Goal: Task Accomplishment & Management: Use online tool/utility

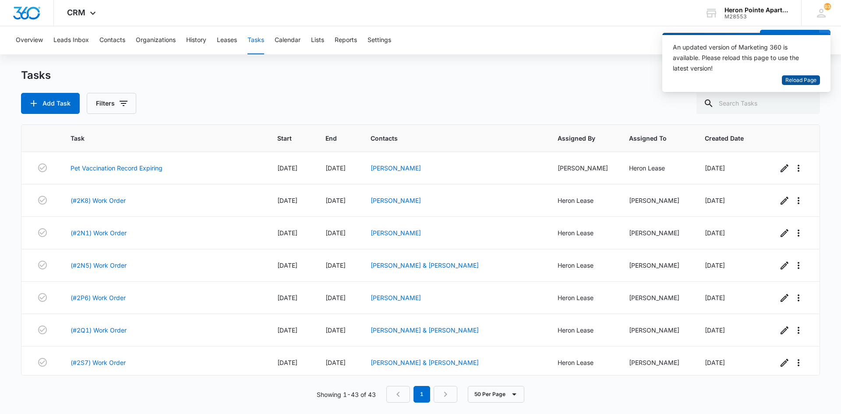
click at [797, 81] on span "Reload Page" at bounding box center [800, 80] width 31 height 8
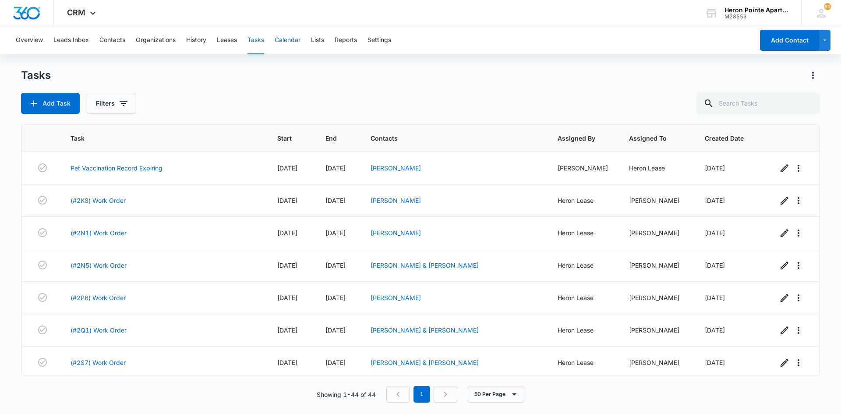
click at [293, 42] on button "Calendar" at bounding box center [288, 40] width 26 height 28
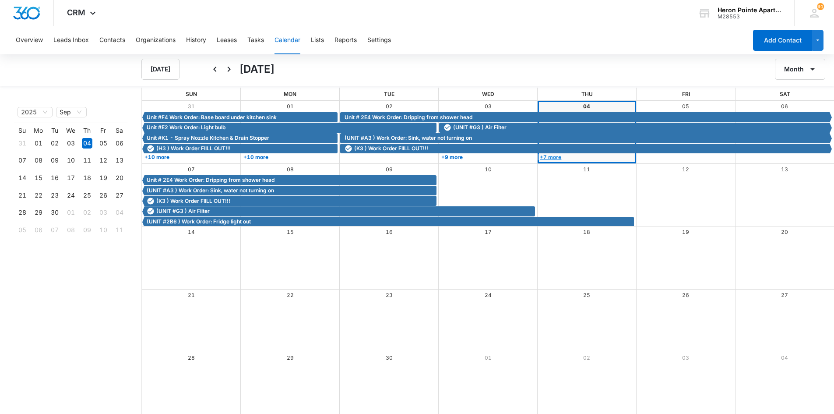
click at [554, 157] on link "+7 more" at bounding box center [586, 157] width 96 height 7
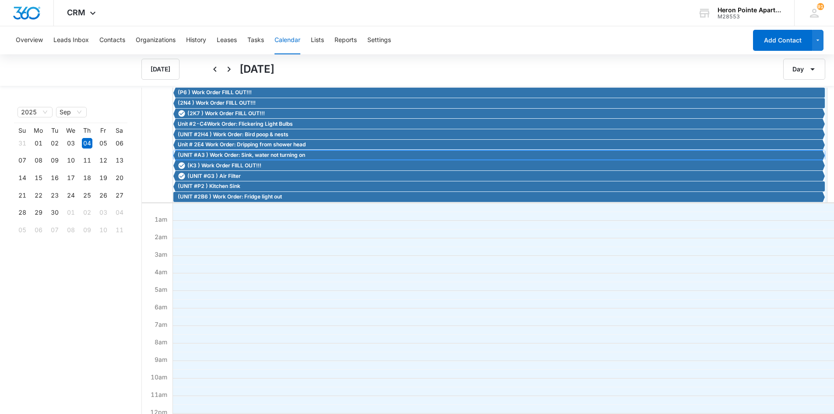
click at [244, 156] on span "(UNIT #A3 ) Work Order: Sink, water not turning on" at bounding box center [241, 155] width 127 height 8
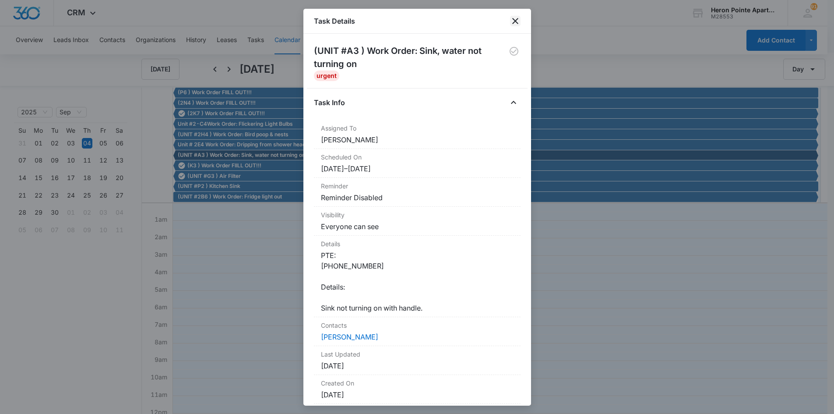
click at [518, 21] on icon "close" at bounding box center [515, 21] width 11 height 11
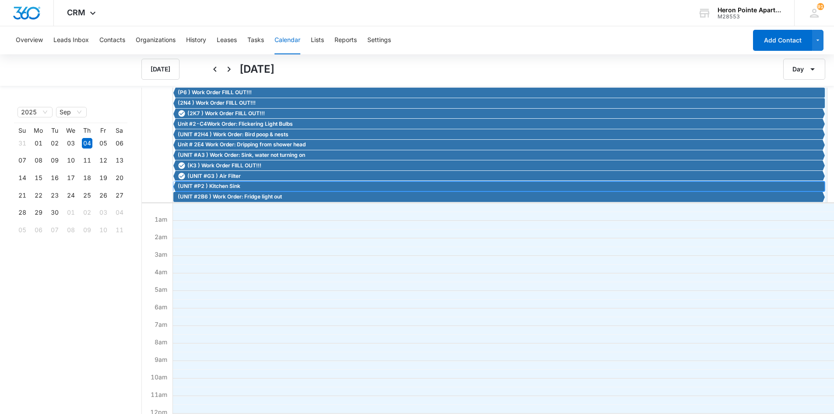
click at [225, 187] on span "(UNIT #P2 ) Kitchen Sink" at bounding box center [209, 186] width 63 height 8
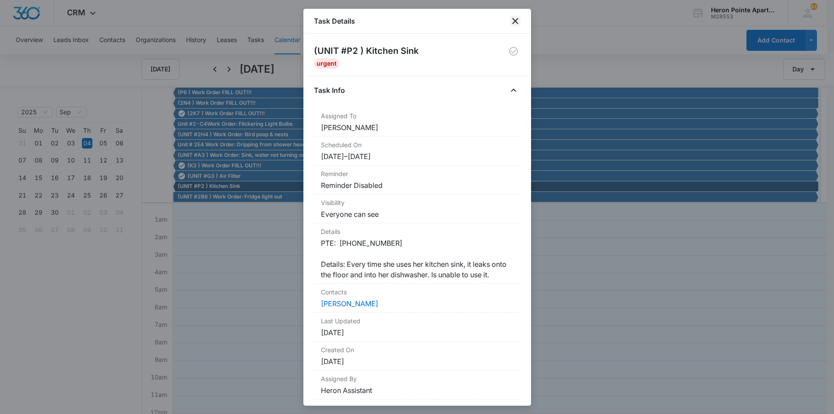
click at [513, 19] on icon "close" at bounding box center [515, 21] width 11 height 11
